Goal: Information Seeking & Learning: Learn about a topic

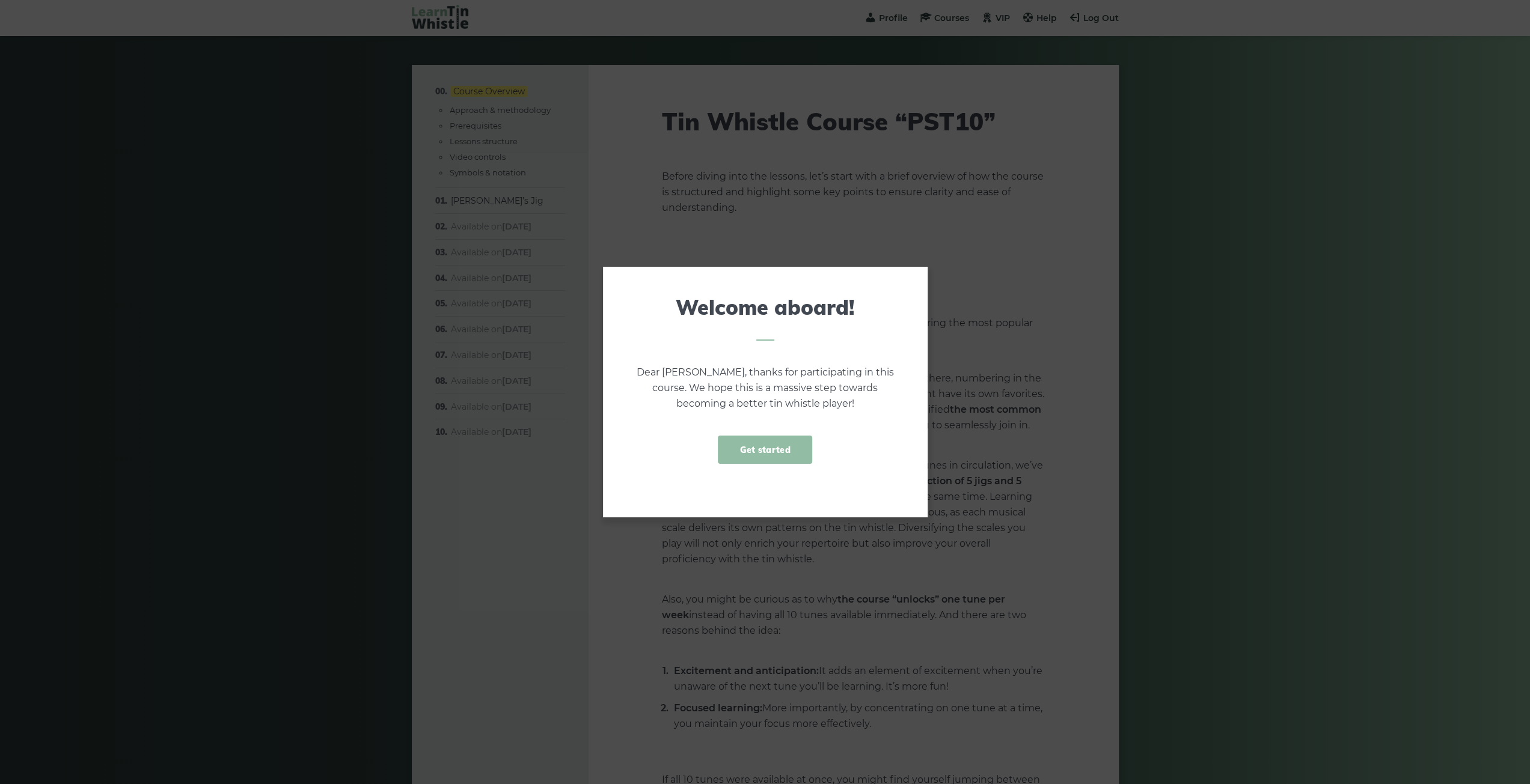
click at [798, 445] on link "Get started" at bounding box center [764, 450] width 93 height 28
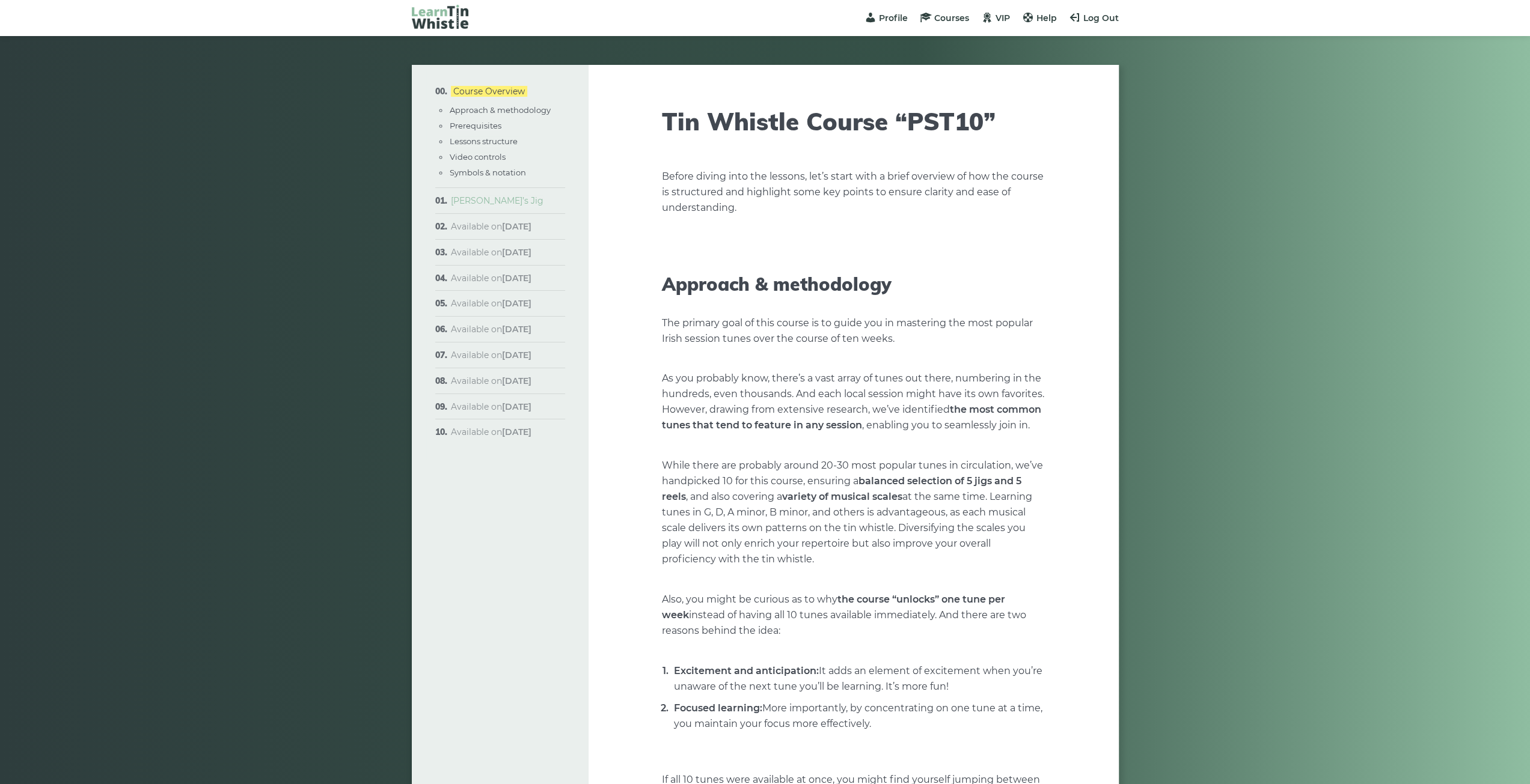
click at [476, 203] on link "[PERSON_NAME]’s Jig" at bounding box center [497, 201] width 93 height 11
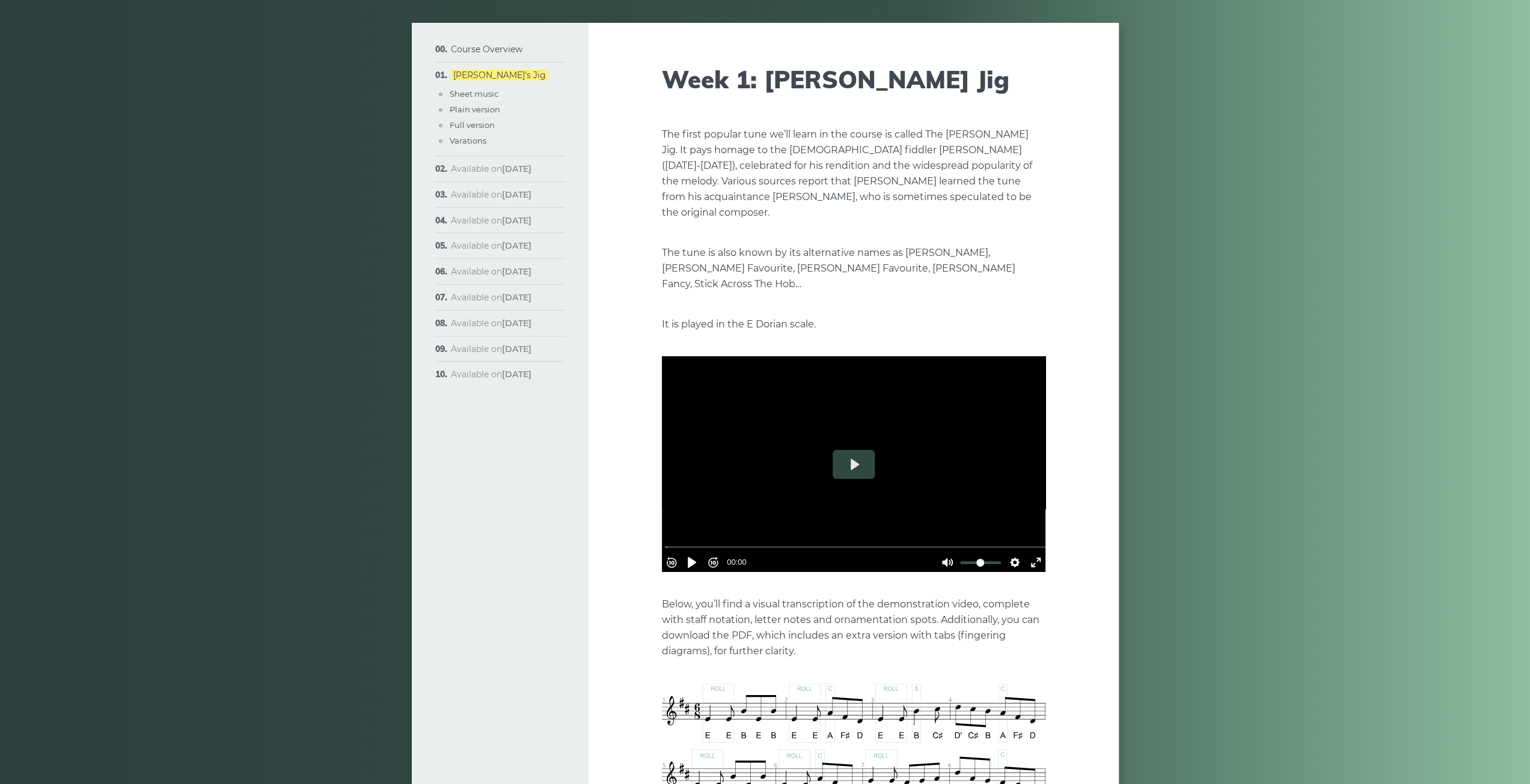
scroll to position [240, 0]
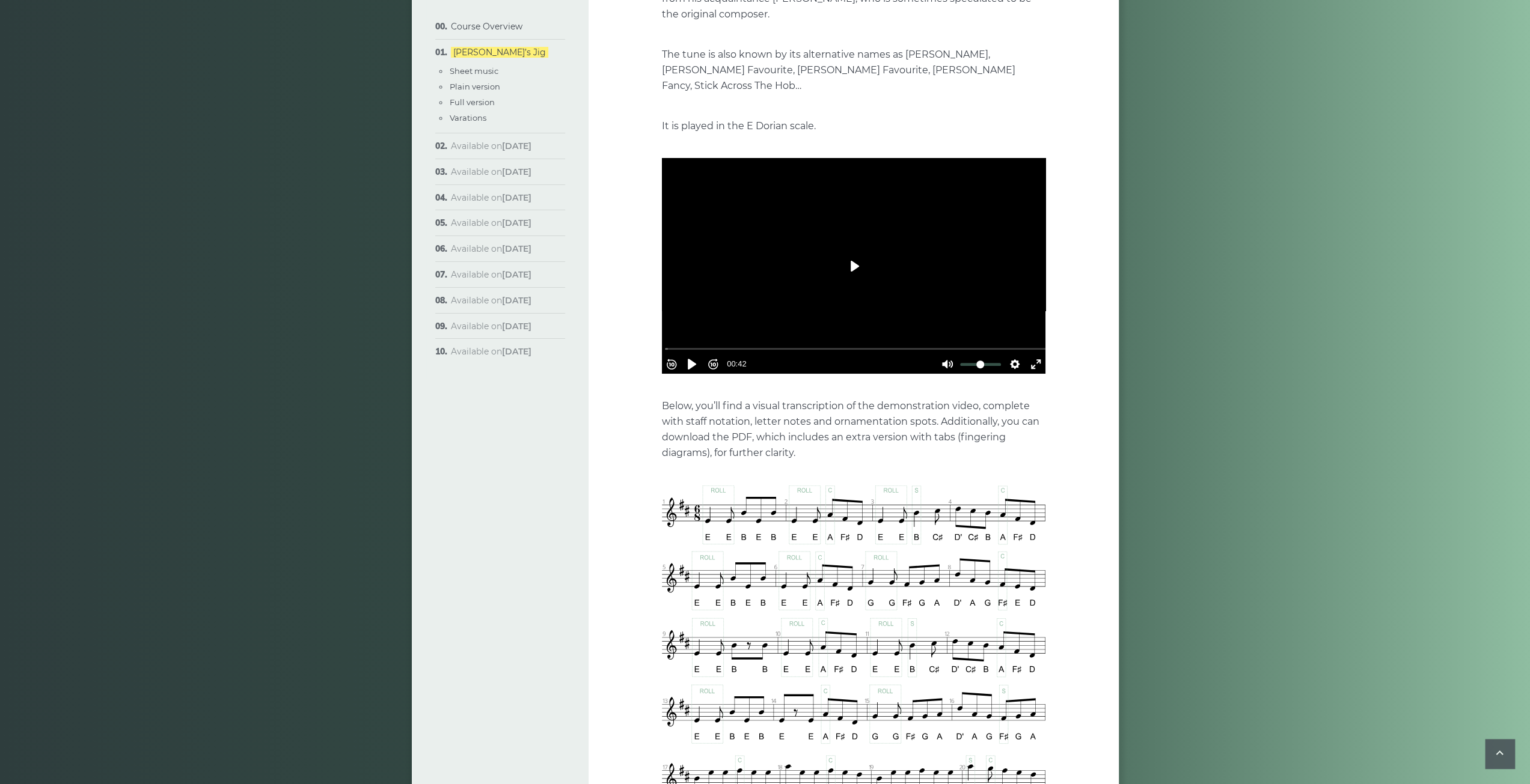
click at [839, 253] on button "Play" at bounding box center [854, 266] width 42 height 29
click at [834, 242] on div at bounding box center [853, 265] width 384 height 215
click at [824, 243] on div at bounding box center [853, 265] width 384 height 215
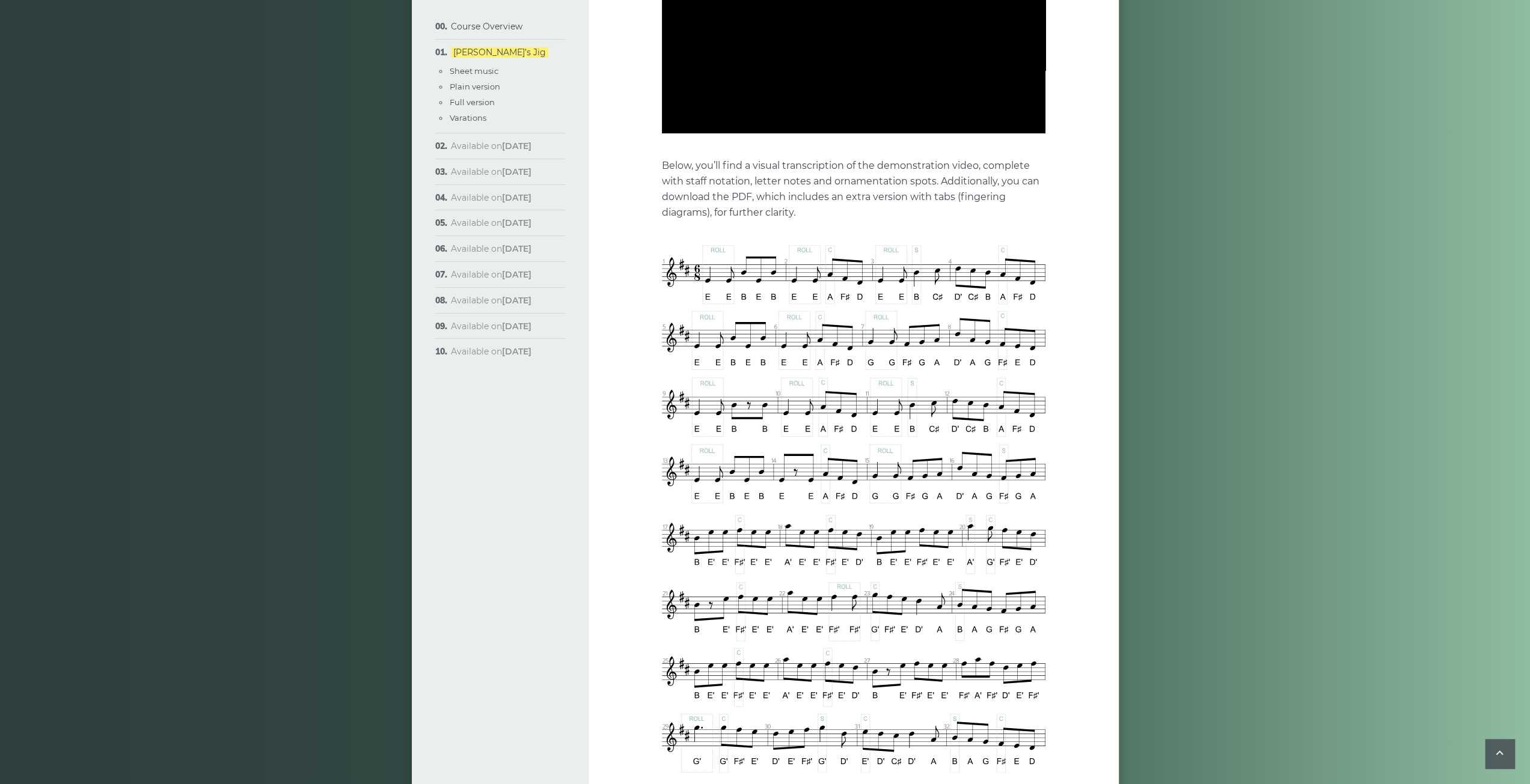
scroll to position [721, 0]
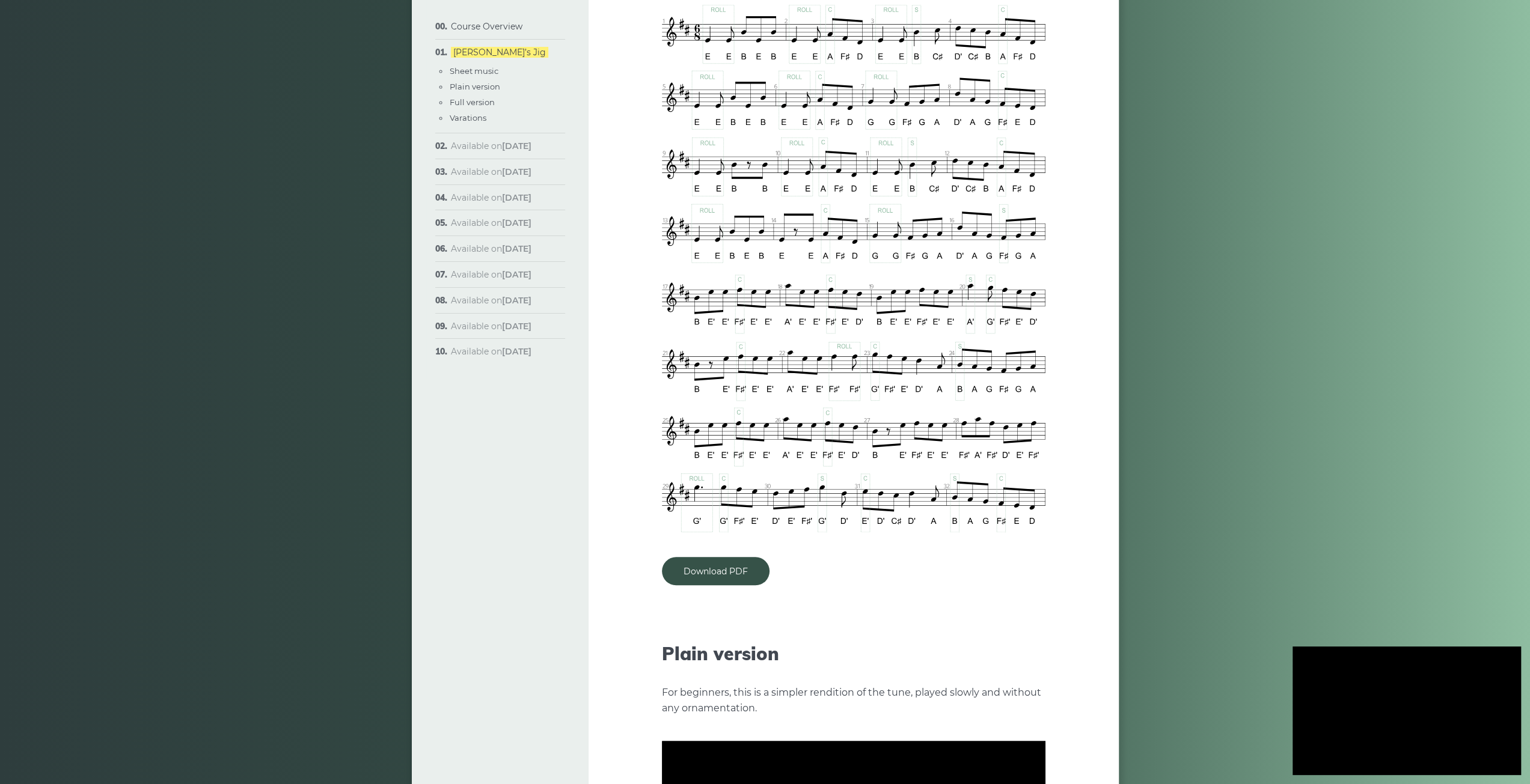
type input "***"
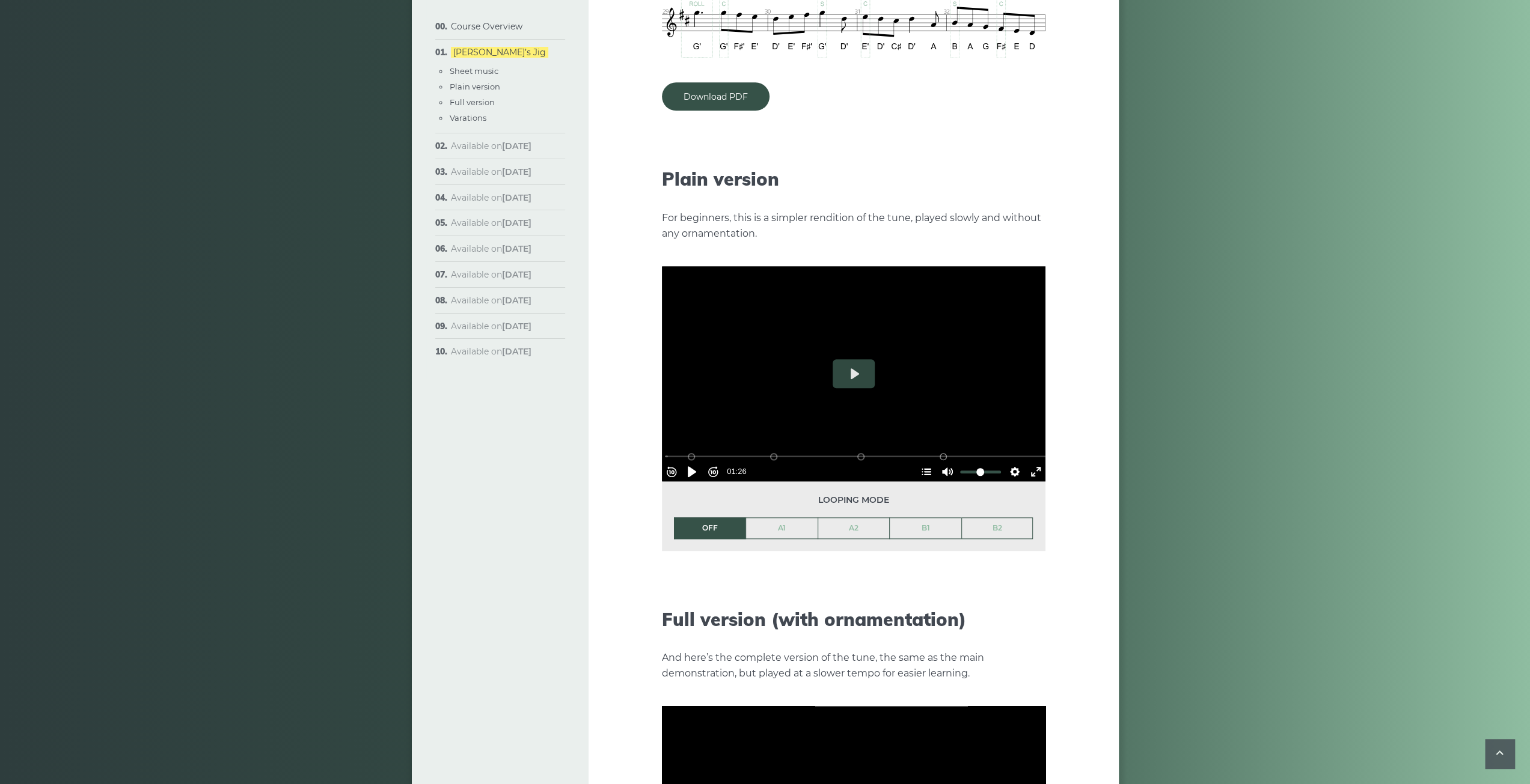
scroll to position [1202, 0]
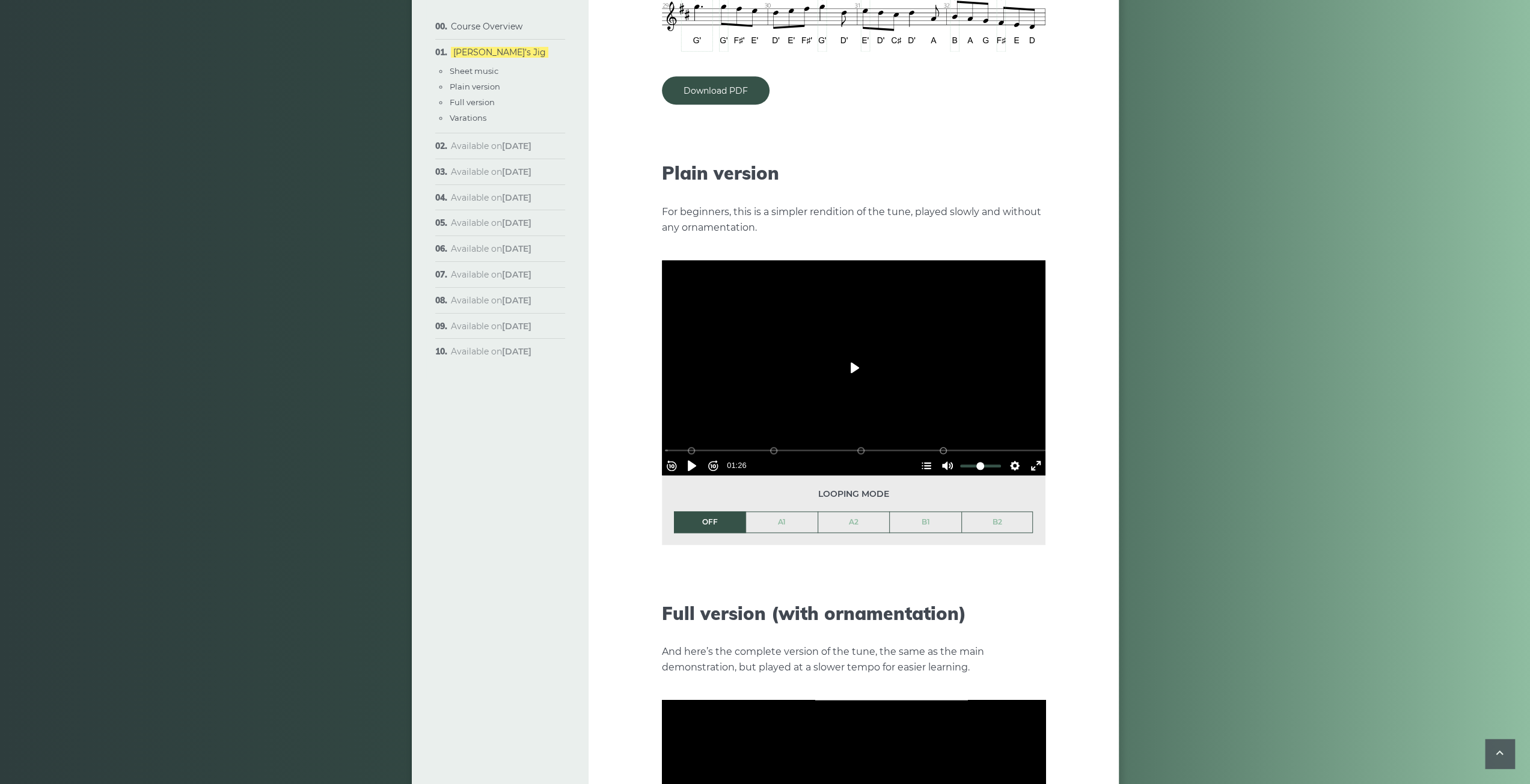
click at [840, 355] on button "Play" at bounding box center [854, 367] width 42 height 29
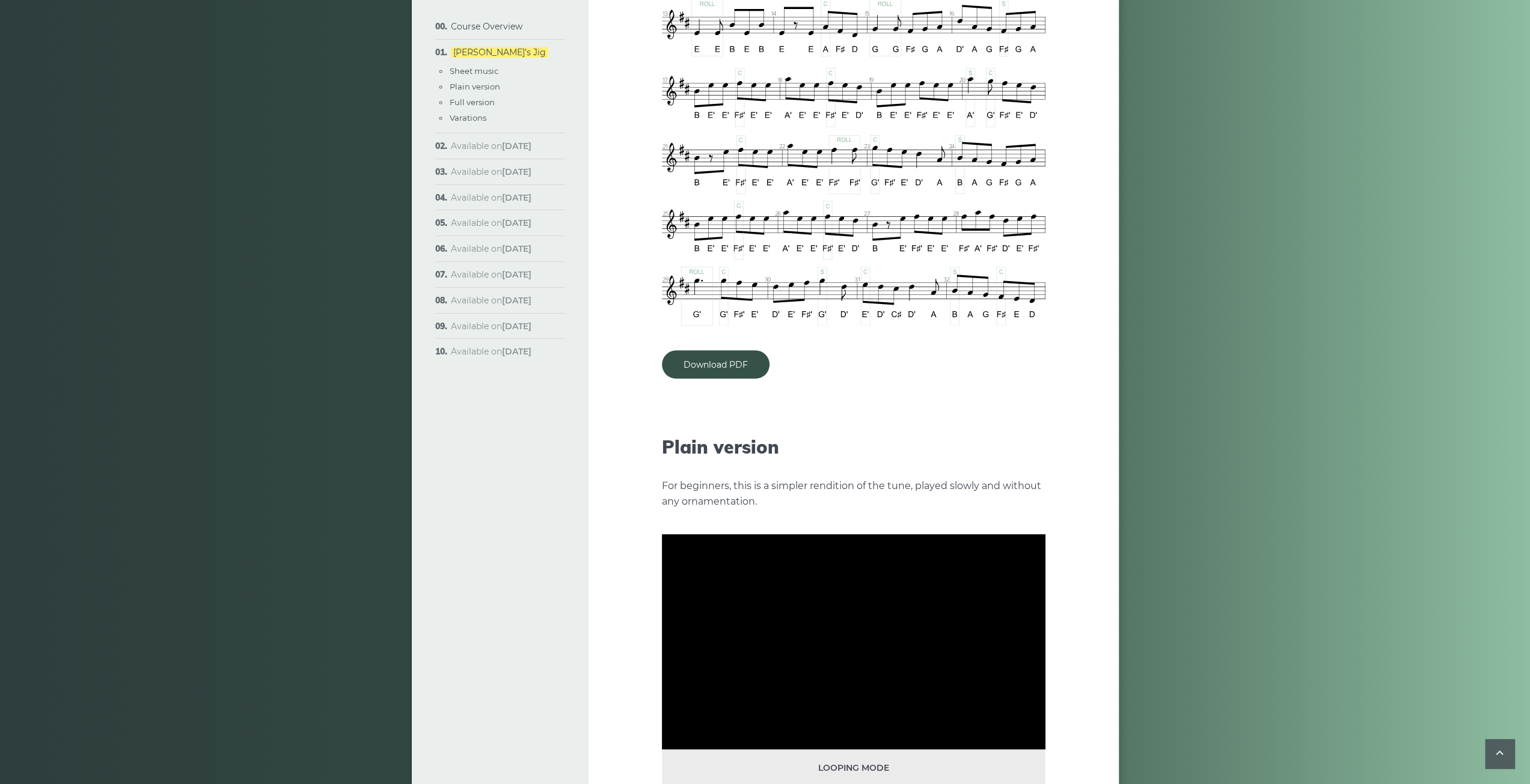
scroll to position [1055, 0]
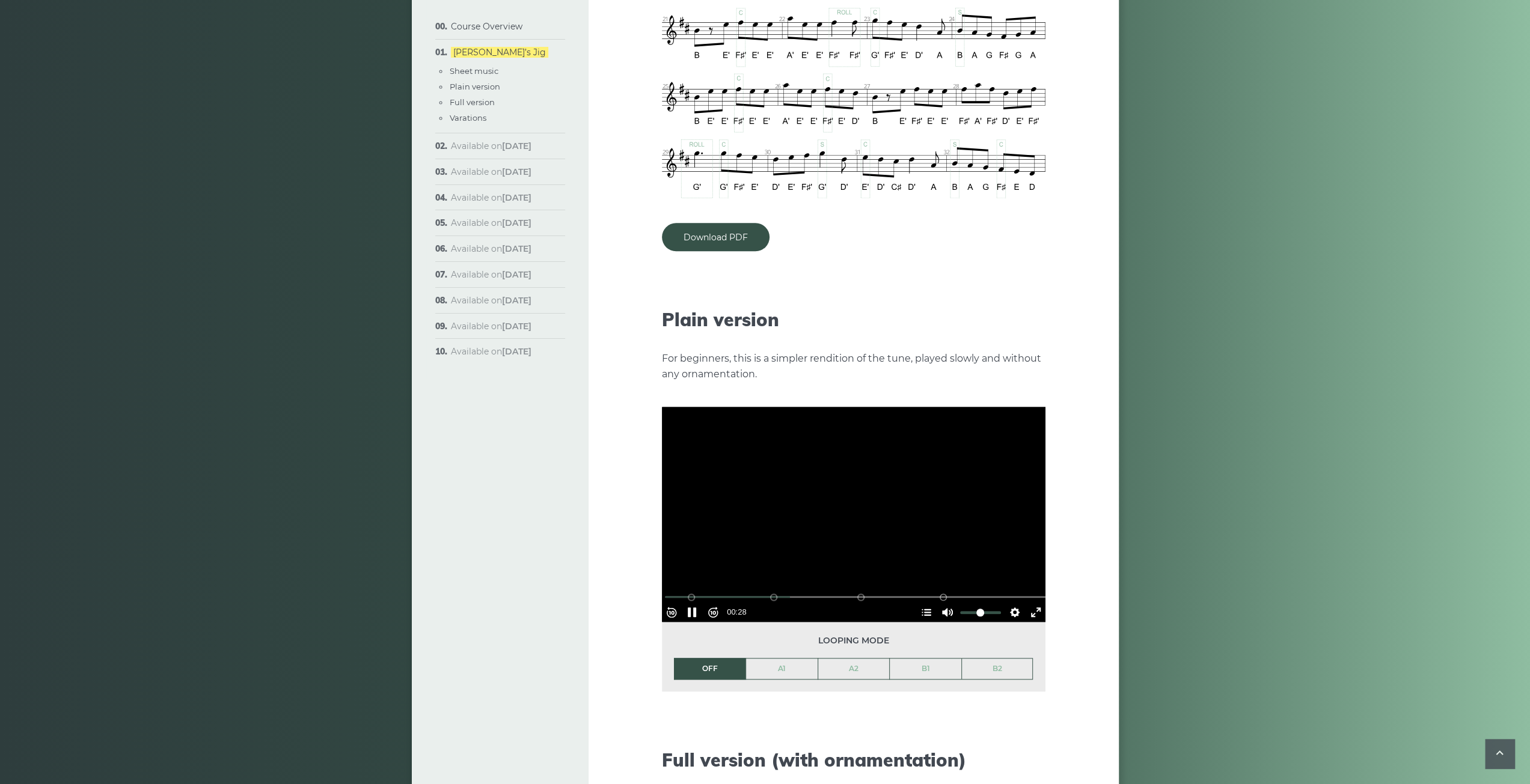
click at [857, 439] on div at bounding box center [853, 514] width 384 height 215
type input "*****"
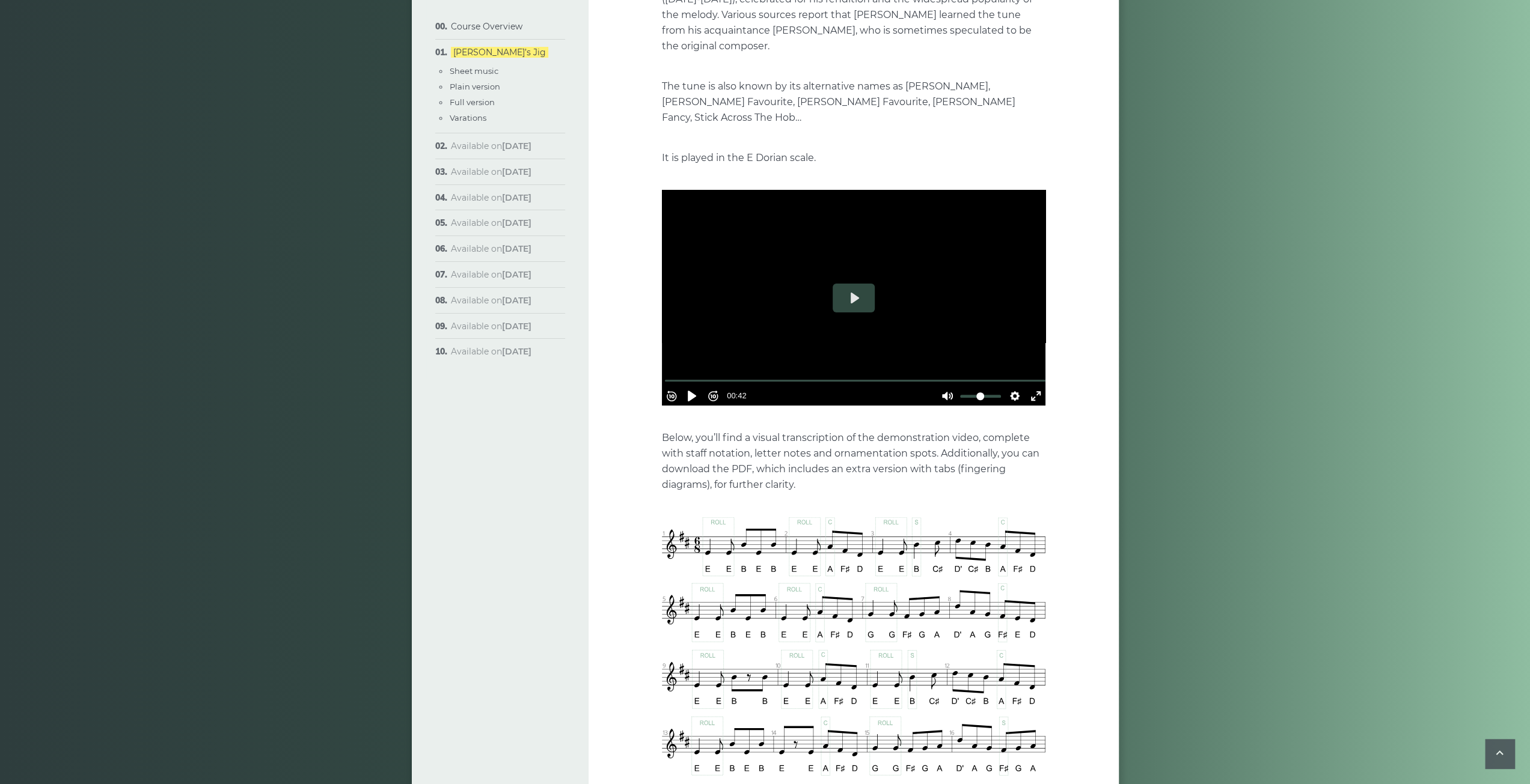
scroll to position [0, 0]
